Goal: Check status: Check status

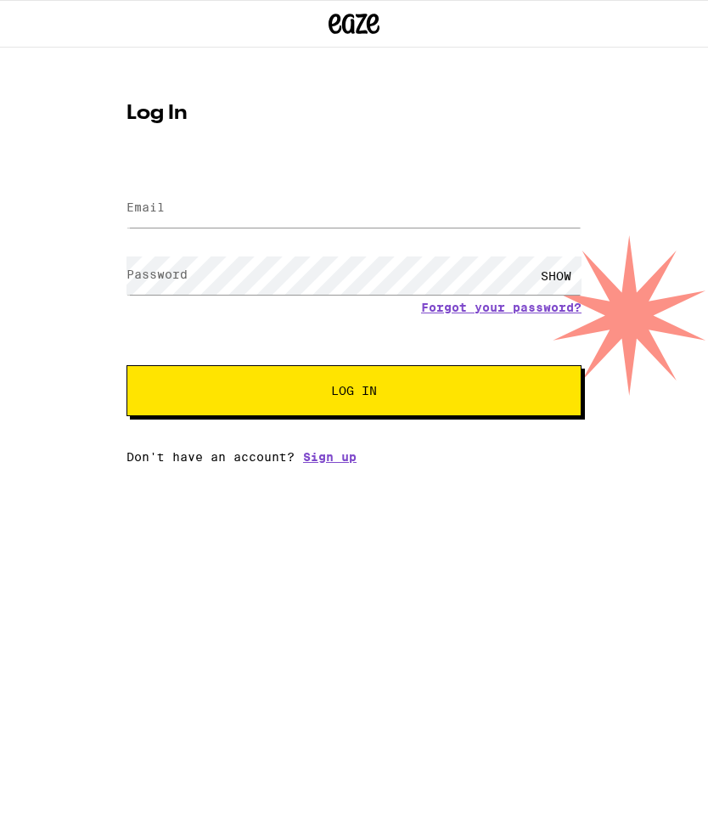
click at [363, 196] on input "Email" at bounding box center [354, 208] width 455 height 38
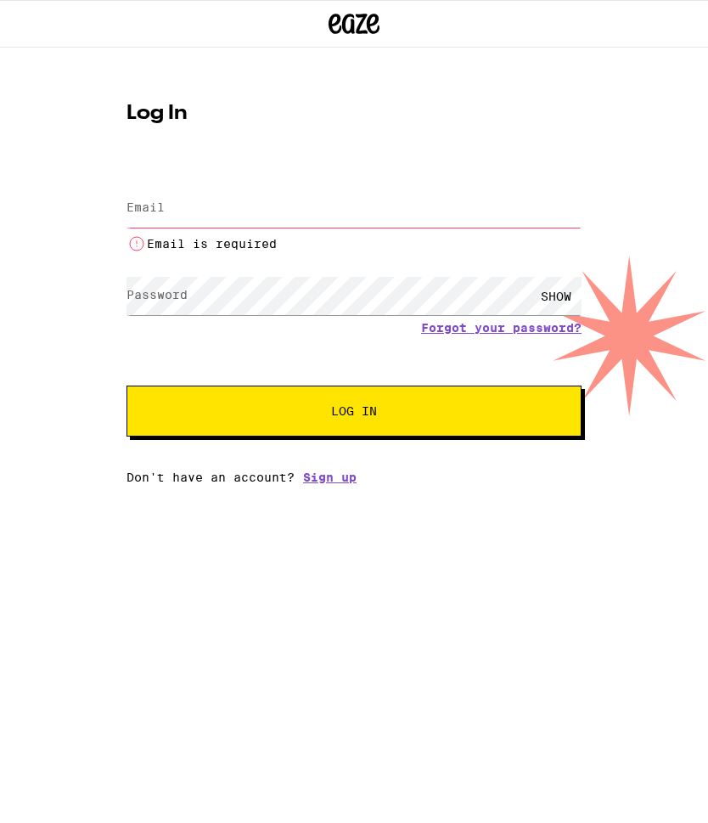
type input "[PERSON_NAME][EMAIL_ADDRESS][DOMAIN_NAME]"
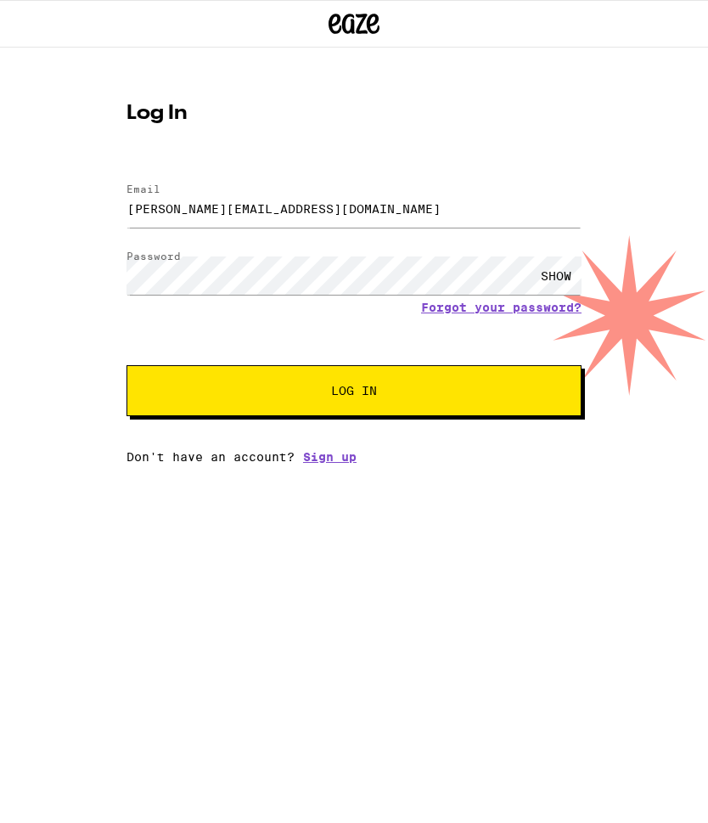
click at [493, 390] on span "Log In" at bounding box center [354, 391] width 318 height 12
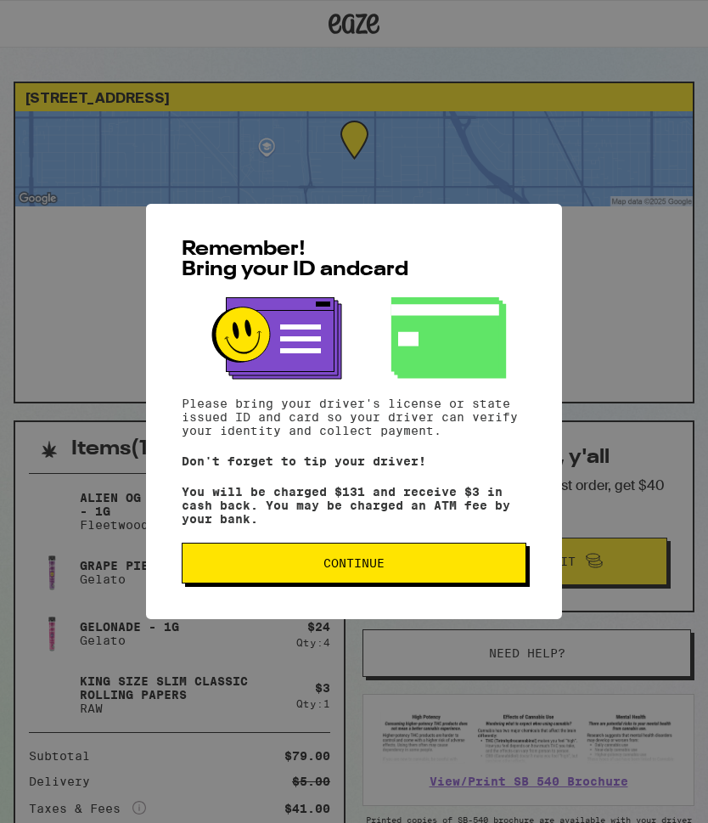
click at [462, 554] on button "Continue" at bounding box center [354, 563] width 345 height 41
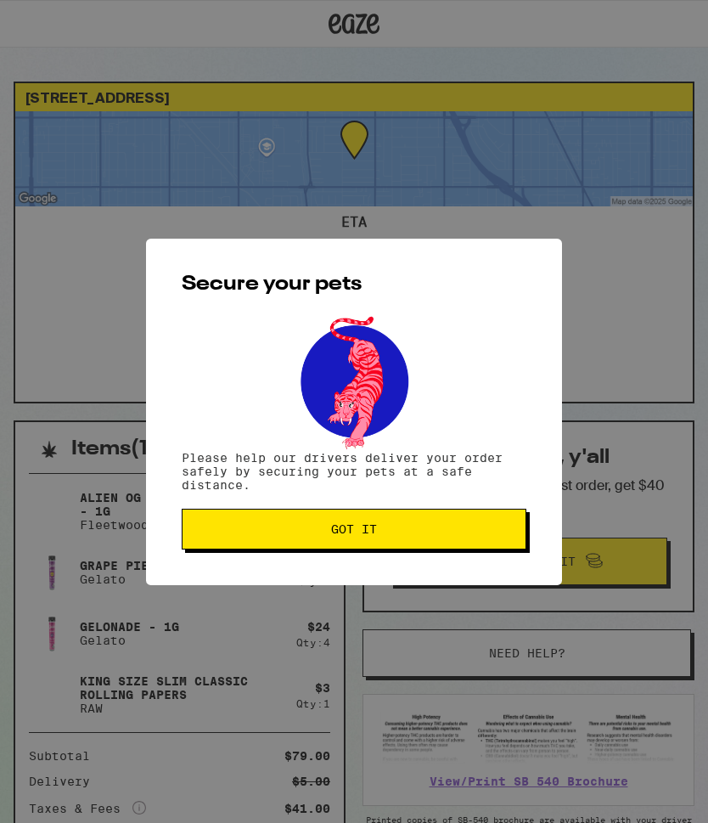
click at [478, 535] on span "Got it" at bounding box center [354, 529] width 316 height 12
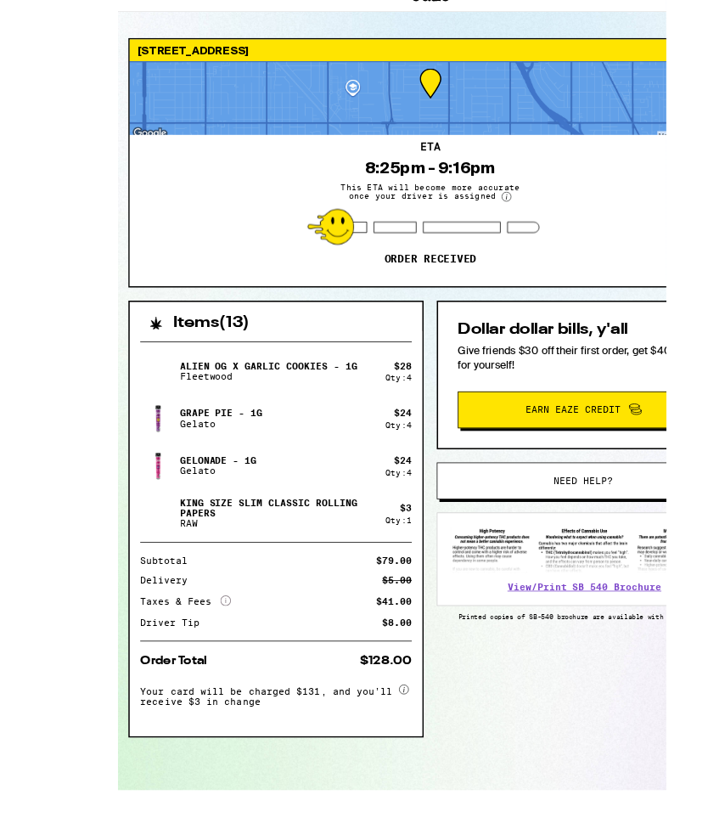
scroll to position [211, 0]
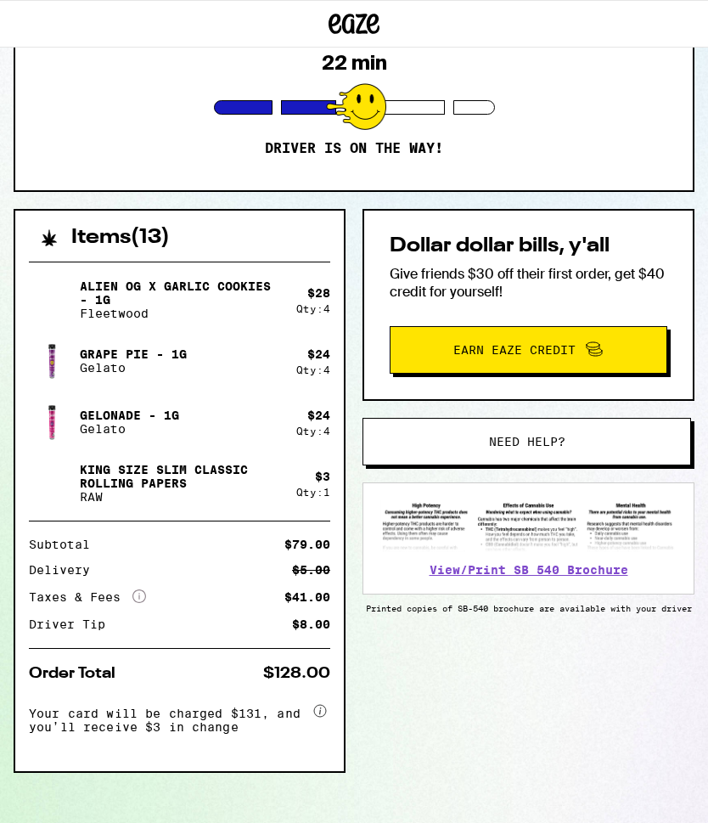
click at [305, 816] on div "Items ( 13 ) Alien OG x Garlic Cookies - 1g Fleetwood $ 28 Qty: 4 Grape Pie - 1…" at bounding box center [354, 525] width 681 height 632
